Goal: Find specific page/section: Find specific page/section

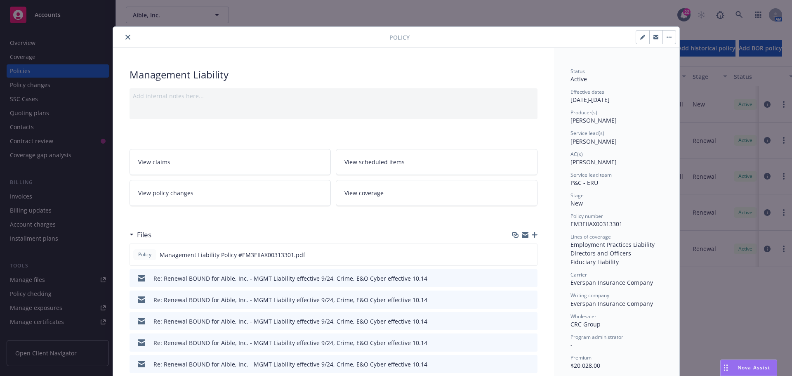
click at [127, 36] on button "close" at bounding box center [128, 37] width 10 height 10
